Goal: Find specific fact: Find specific fact

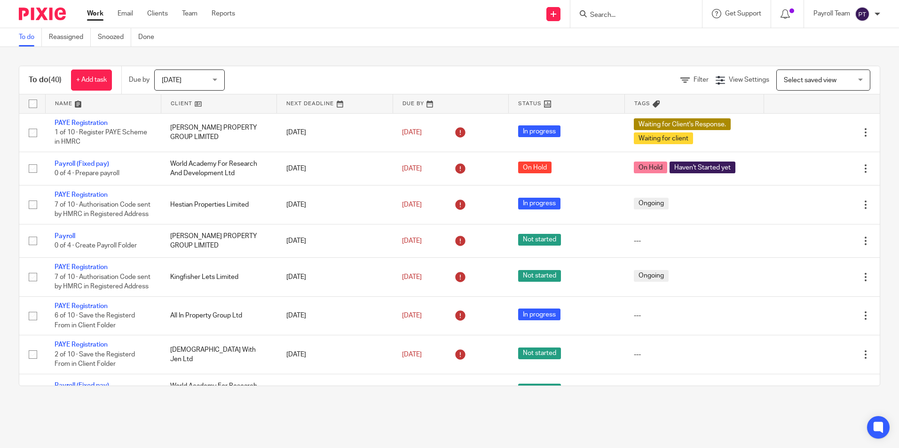
click at [608, 16] on input "Search" at bounding box center [631, 15] width 85 height 8
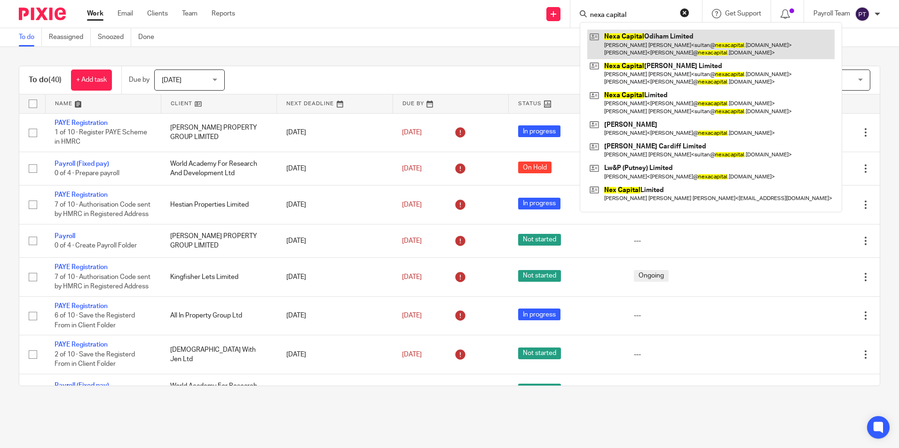
type input "nexa capital"
click at [626, 39] on link at bounding box center [710, 44] width 247 height 29
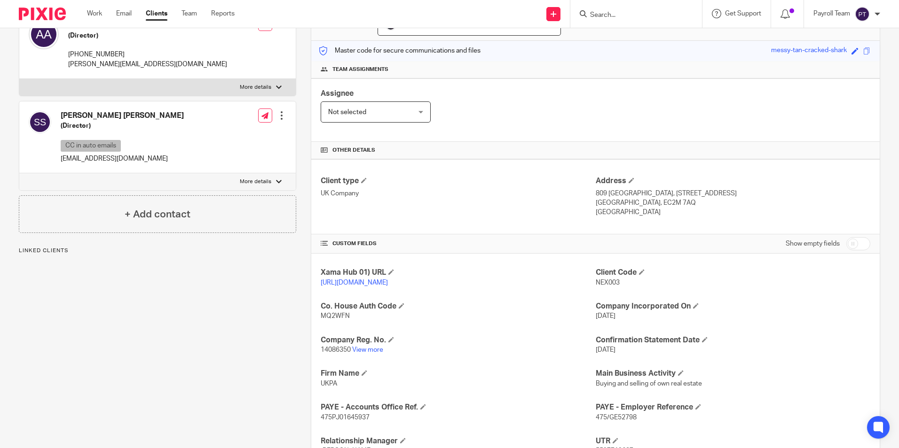
scroll to position [260, 0]
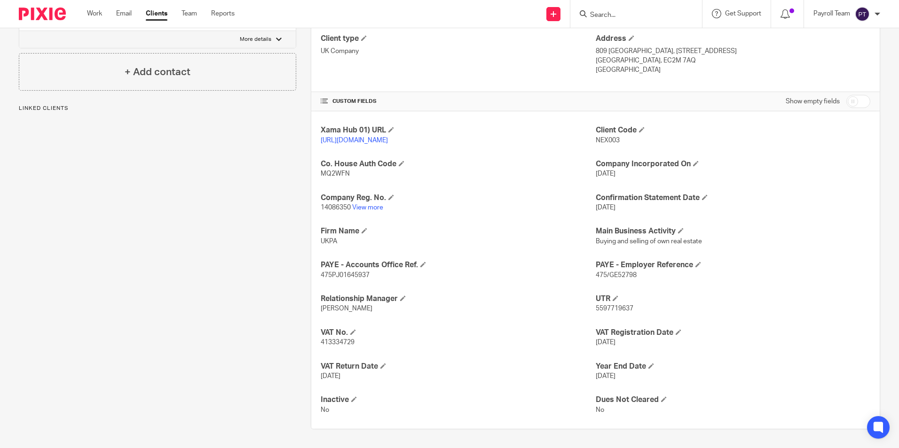
click at [352, 274] on span "475PJ01645937" at bounding box center [345, 275] width 49 height 7
copy span "475PJ01645937"
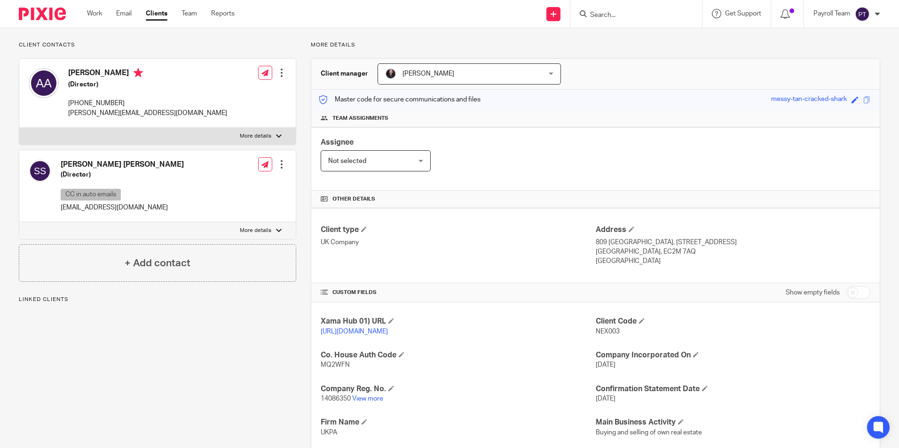
scroll to position [0, 0]
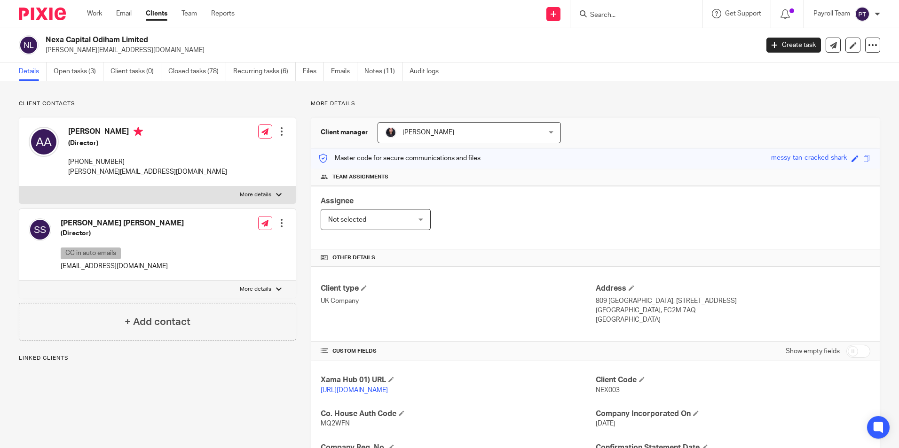
click at [138, 39] on h2 "Nexa Capital Odiham Limited" at bounding box center [328, 40] width 565 height 10
copy div "Nexa Capital Odiham Limited"
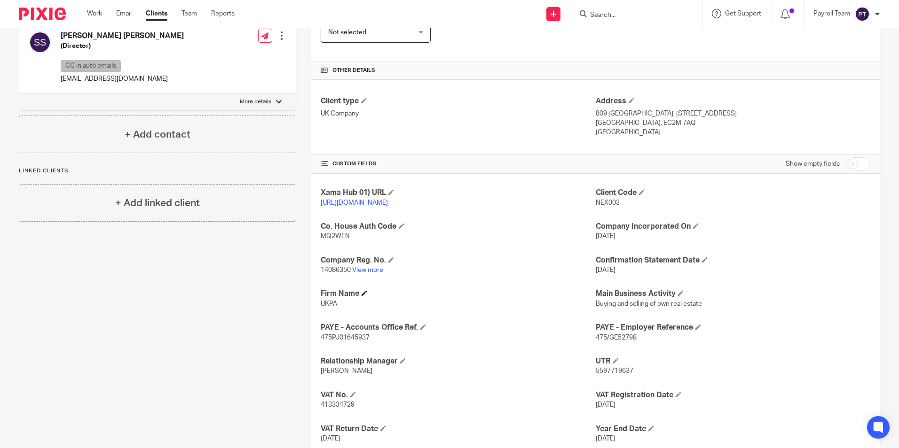
scroll to position [188, 0]
click at [597, 107] on div "Address [STREET_ADDRESS] [GEOGRAPHIC_DATA], EC2M 7AQ [GEOGRAPHIC_DATA]" at bounding box center [733, 116] width 275 height 41
click at [597, 111] on p "809 [GEOGRAPHIC_DATA], [STREET_ADDRESS]" at bounding box center [733, 113] width 275 height 9
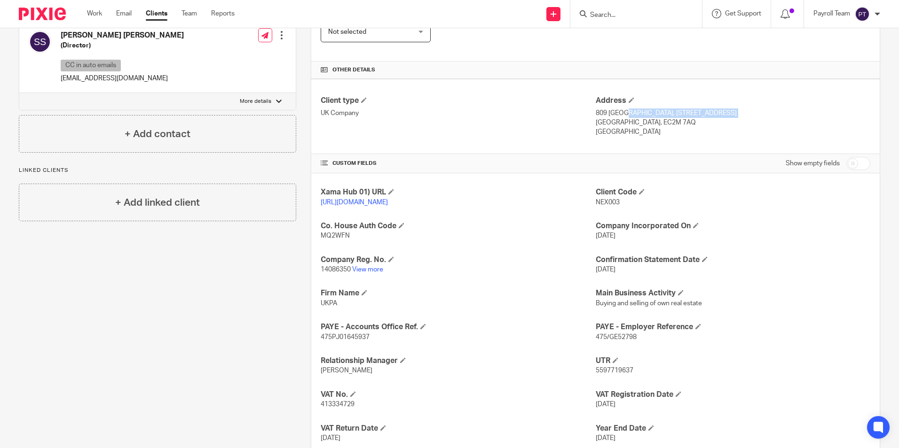
copy div "809 [GEOGRAPHIC_DATA], [STREET_ADDRESS]"
click at [629, 123] on p "[GEOGRAPHIC_DATA], EC2M 7AQ" at bounding box center [733, 122] width 275 height 9
copy div "[GEOGRAPHIC_DATA], EC2M 7AQ"
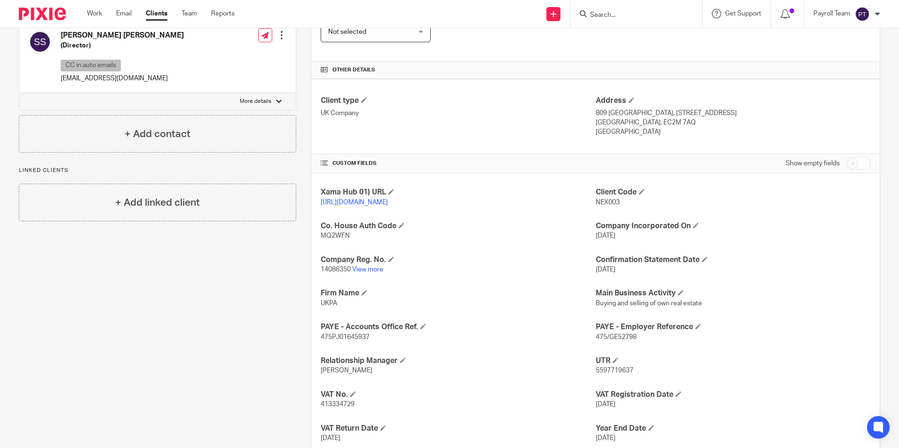
click at [549, 126] on div "Client type UK Company" at bounding box center [458, 116] width 275 height 41
click at [596, 341] on span "475/GE52798" at bounding box center [616, 337] width 41 height 7
copy span "475"
click at [614, 341] on span "475/GE52798" at bounding box center [616, 337] width 41 height 7
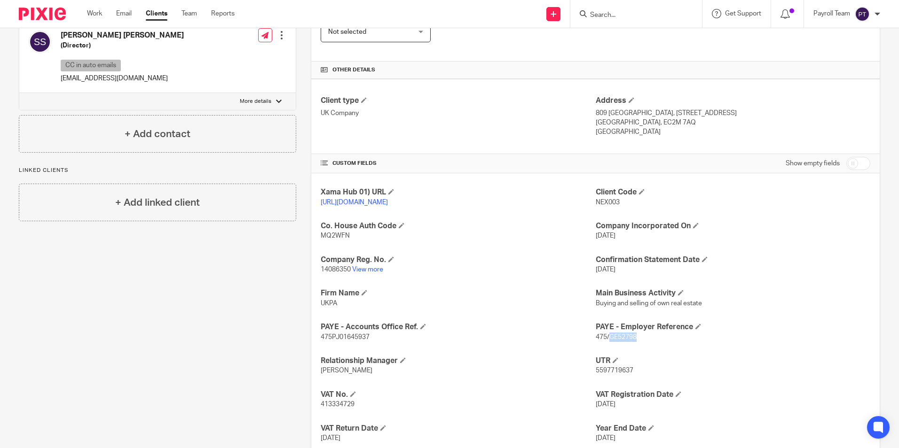
click at [614, 341] on span "475/GE52798" at bounding box center [616, 337] width 41 height 7
copy span "GE52798"
click at [347, 341] on span "475PJ01645937" at bounding box center [345, 337] width 49 height 7
copy span "475PJ01645937"
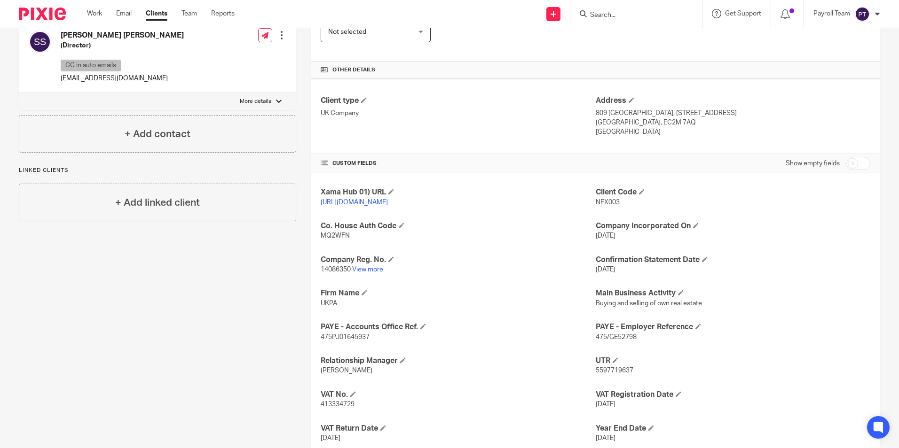
click at [605, 374] on span "5597719637" at bounding box center [615, 371] width 38 height 7
copy span "5597719637"
